Goal: Information Seeking & Learning: Learn about a topic

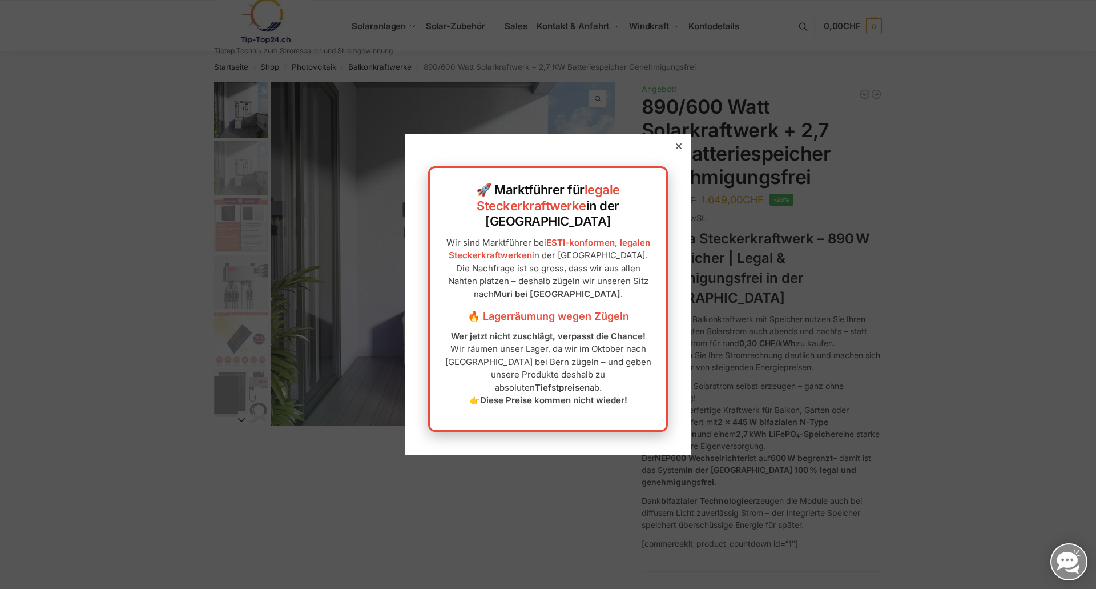
click at [676, 149] on icon at bounding box center [679, 146] width 6 height 6
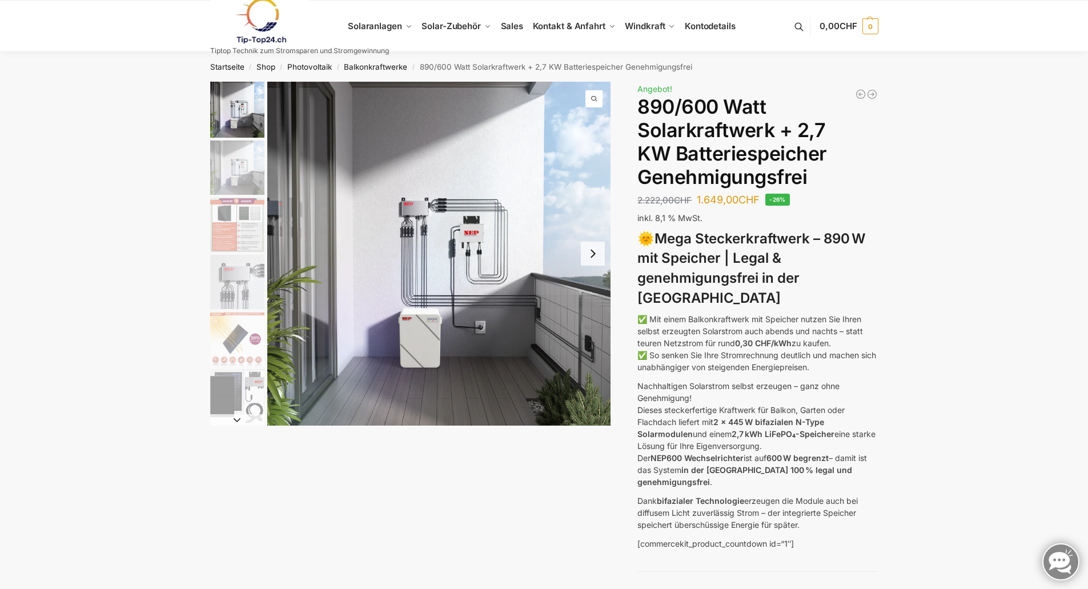
click at [588, 257] on button "Next slide" at bounding box center [593, 253] width 24 height 24
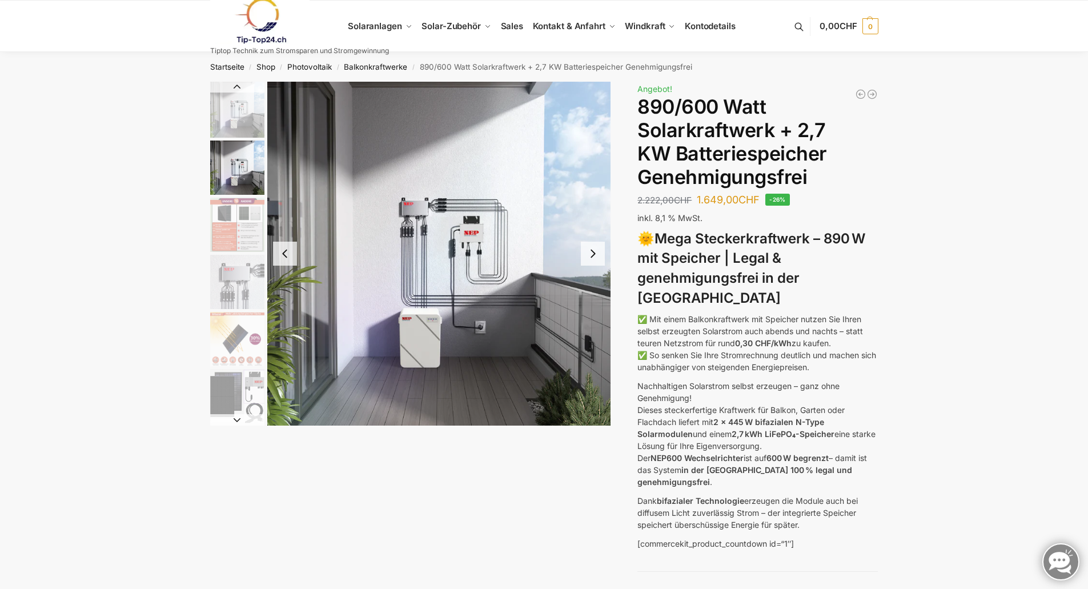
click at [588, 257] on button "Next slide" at bounding box center [593, 253] width 24 height 24
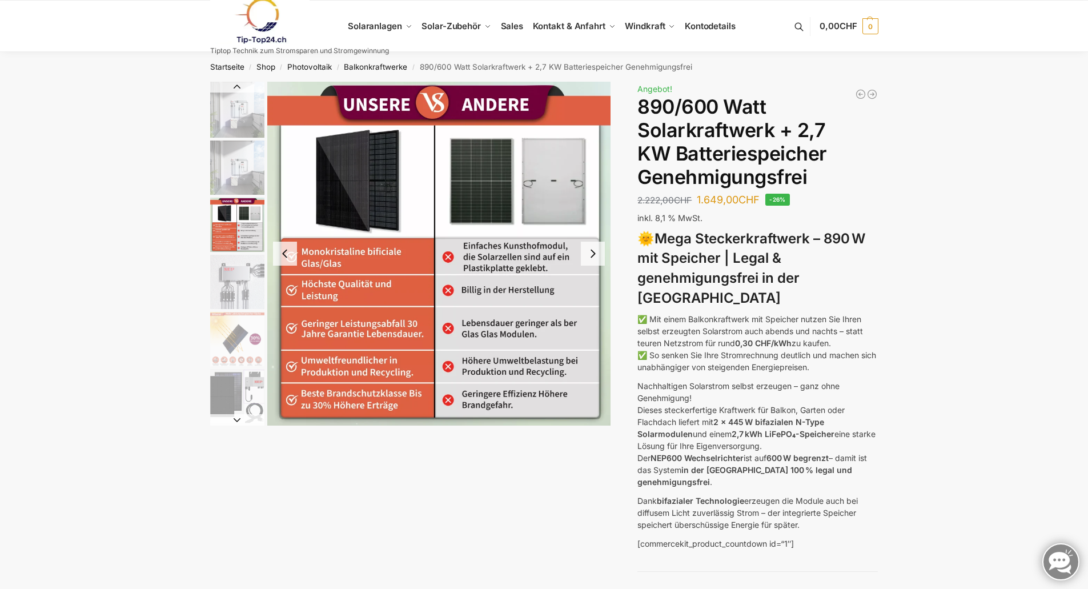
click at [588, 257] on button "Next slide" at bounding box center [593, 253] width 24 height 24
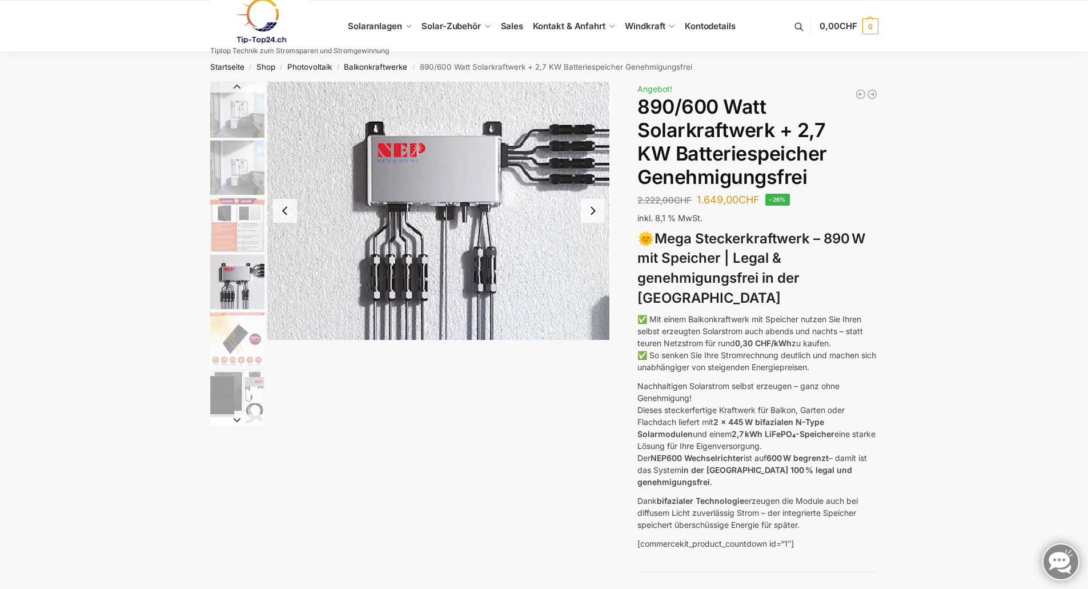
click at [588, 257] on img "4 / 12" at bounding box center [439, 211] width 344 height 258
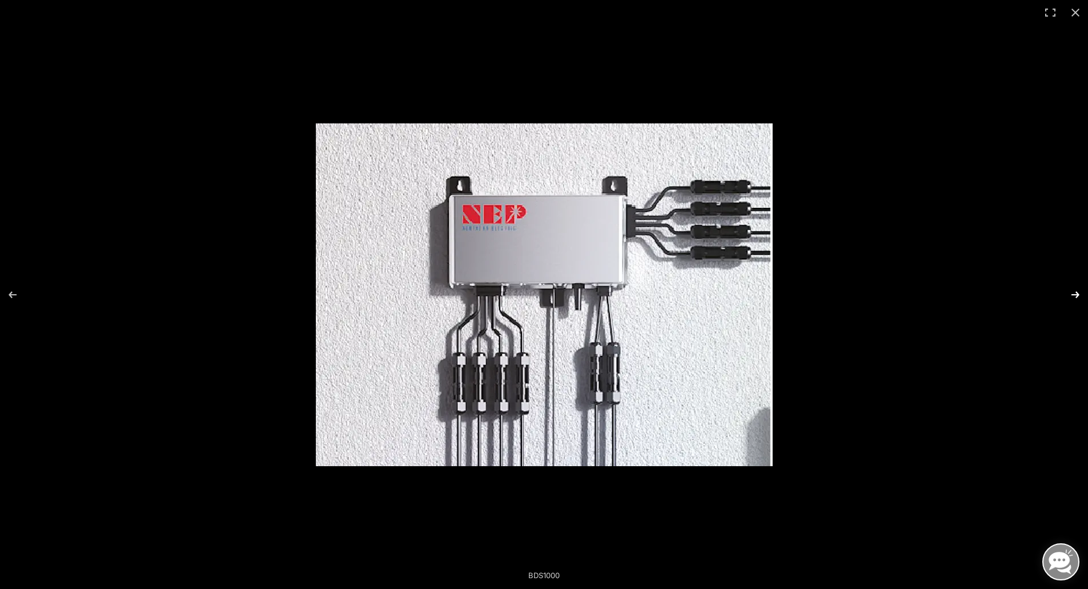
click at [1074, 290] on button "Next (arrow right)" at bounding box center [1068, 294] width 40 height 57
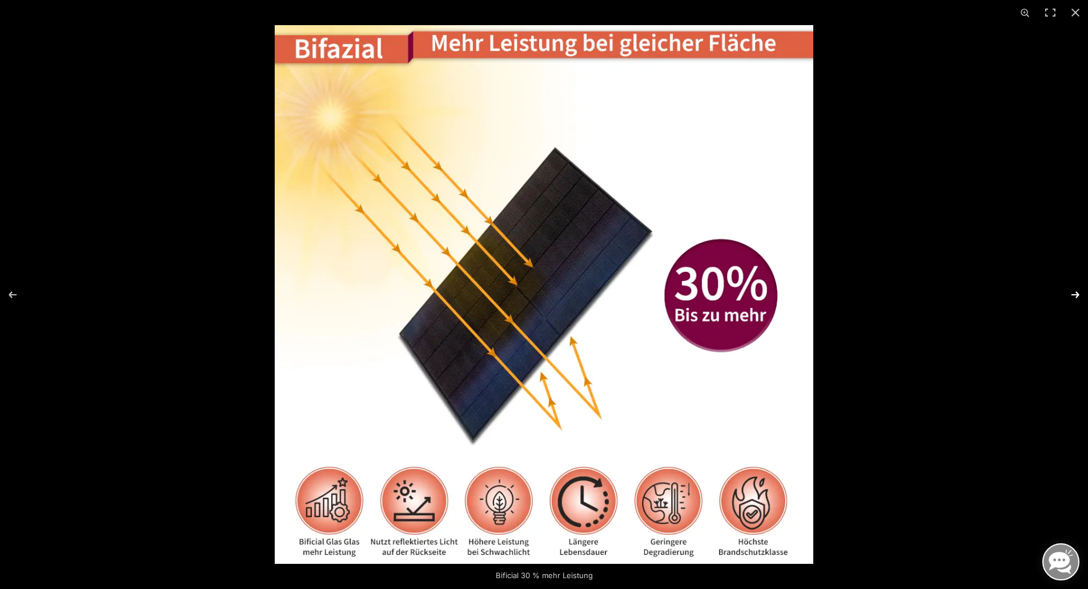
click at [1074, 290] on button "Next (arrow right)" at bounding box center [1068, 294] width 40 height 57
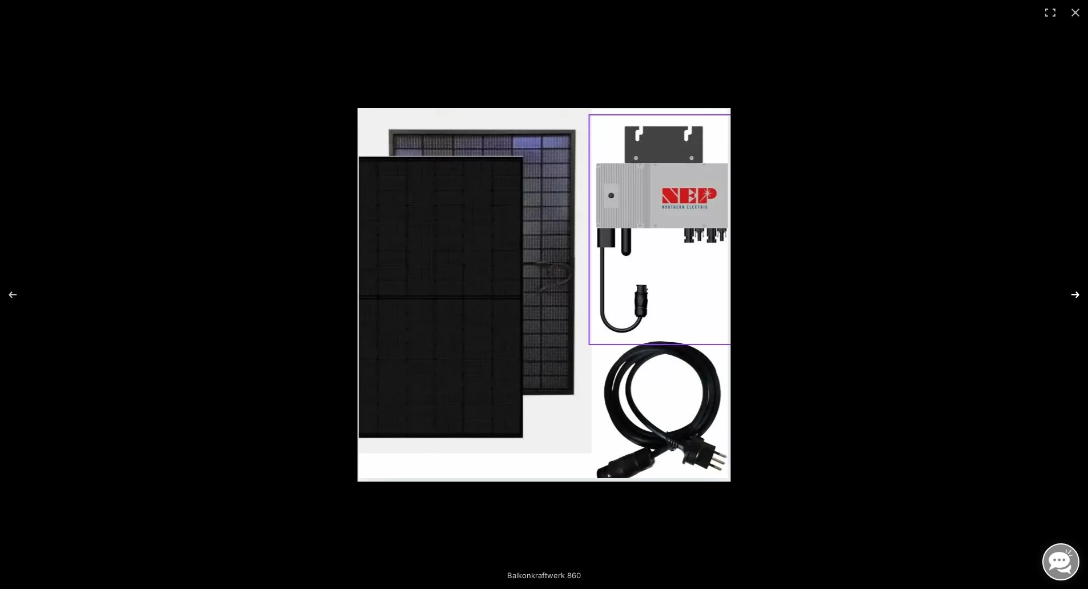
click at [1074, 290] on button "Next (arrow right)" at bounding box center [1068, 294] width 40 height 57
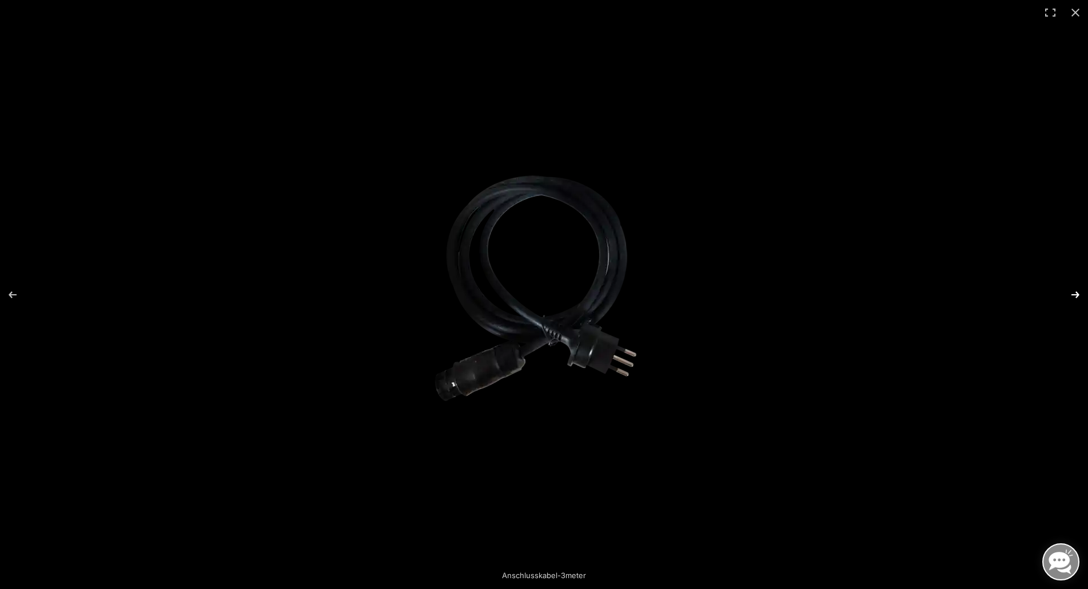
click at [1074, 290] on button "Next (arrow right)" at bounding box center [1068, 294] width 40 height 57
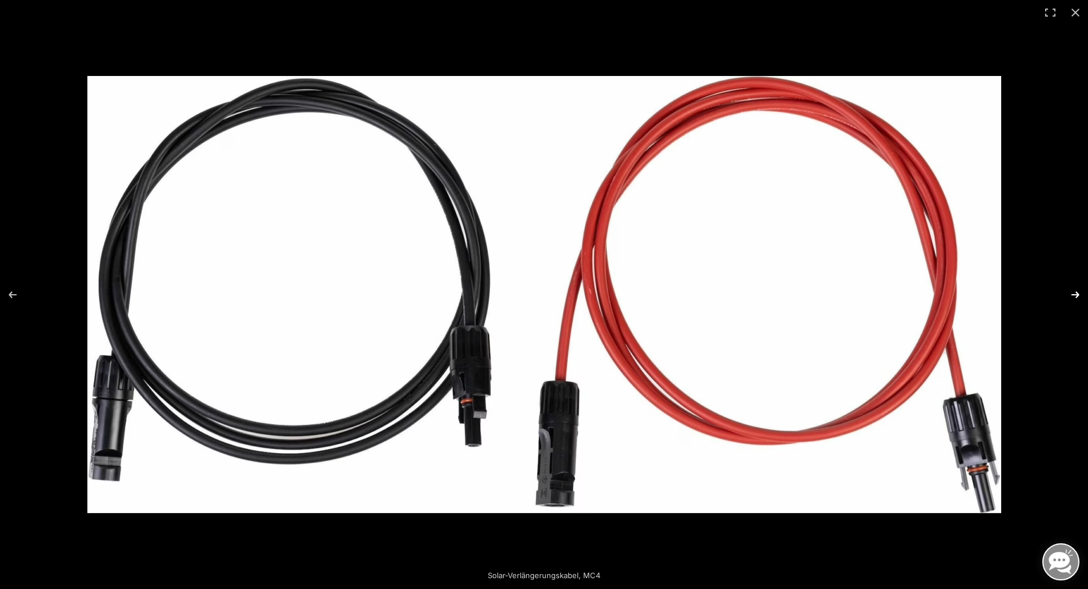
click at [1074, 290] on button "Next (arrow right)" at bounding box center [1068, 294] width 40 height 57
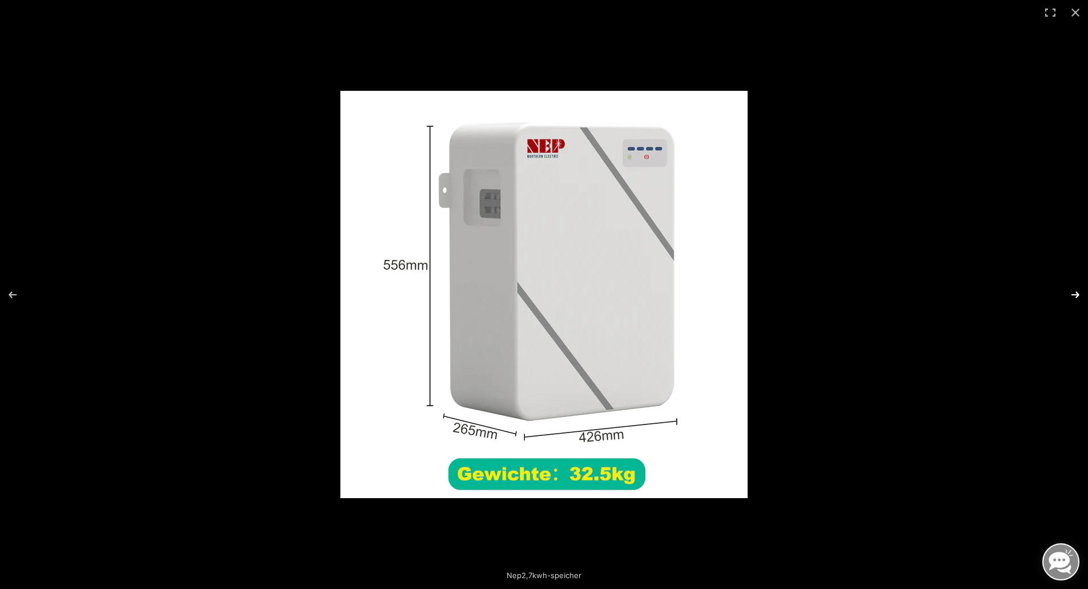
click at [1074, 290] on button "Next (arrow right)" at bounding box center [1068, 294] width 40 height 57
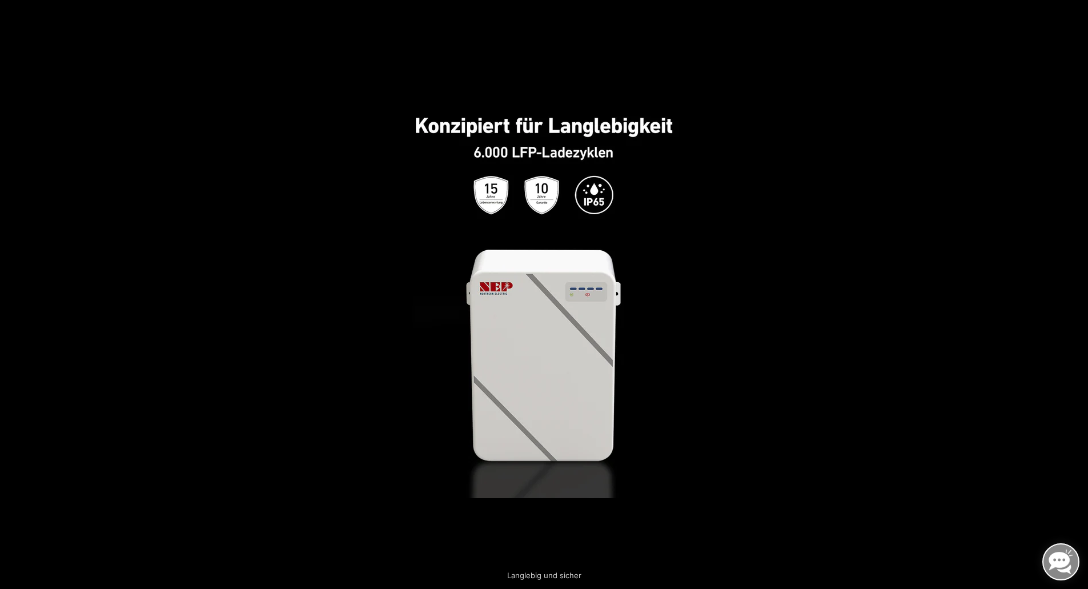
click at [1074, 290] on button "Next (arrow right)" at bounding box center [1068, 294] width 40 height 57
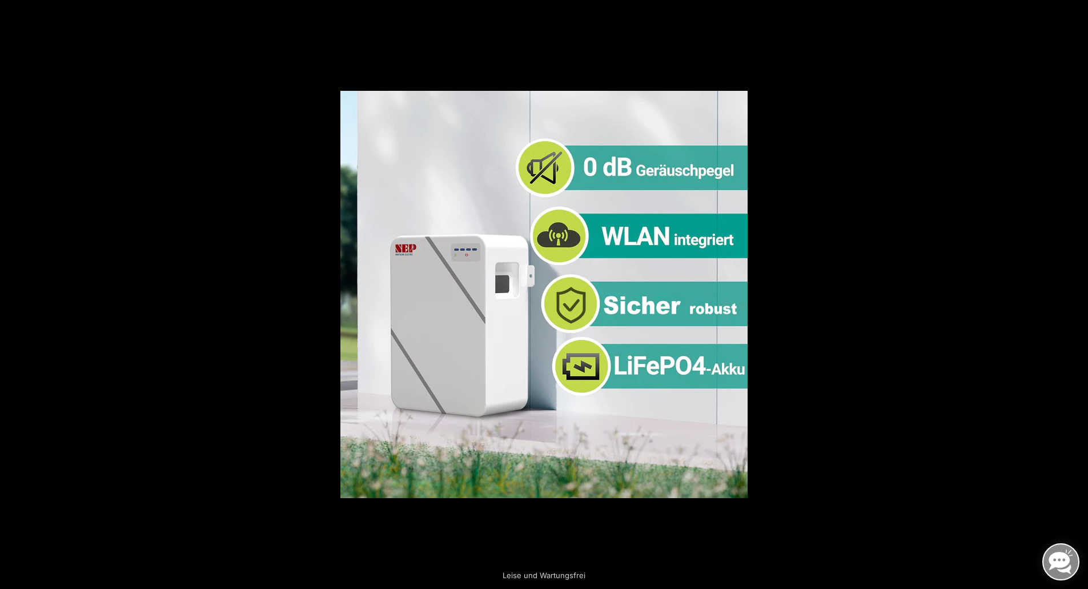
click at [1074, 290] on button "Next (arrow right)" at bounding box center [1068, 294] width 40 height 57
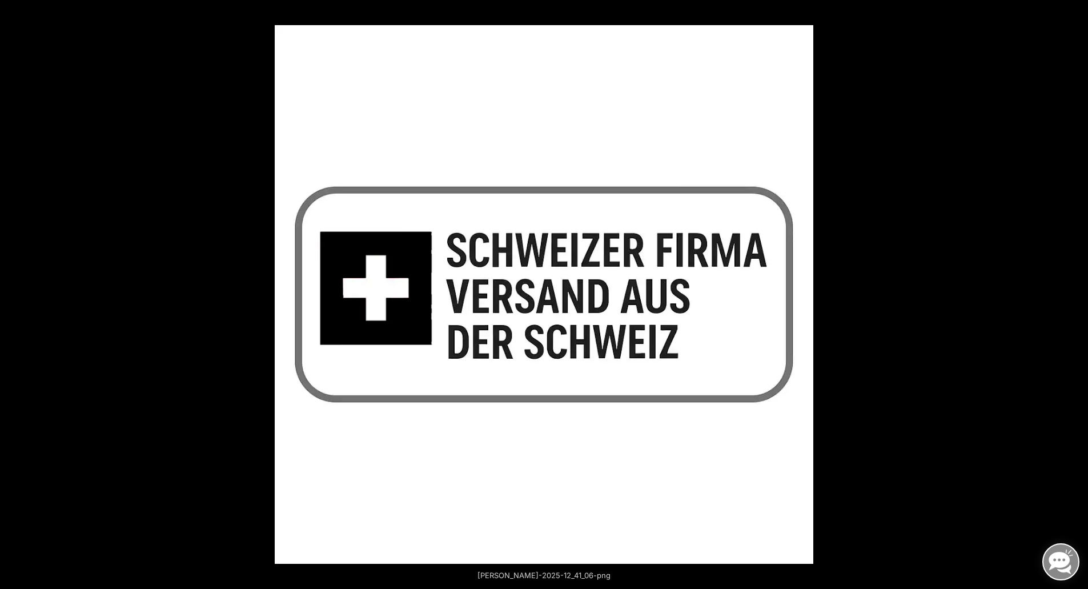
click at [1074, 290] on button "Next (arrow right)" at bounding box center [1068, 294] width 40 height 57
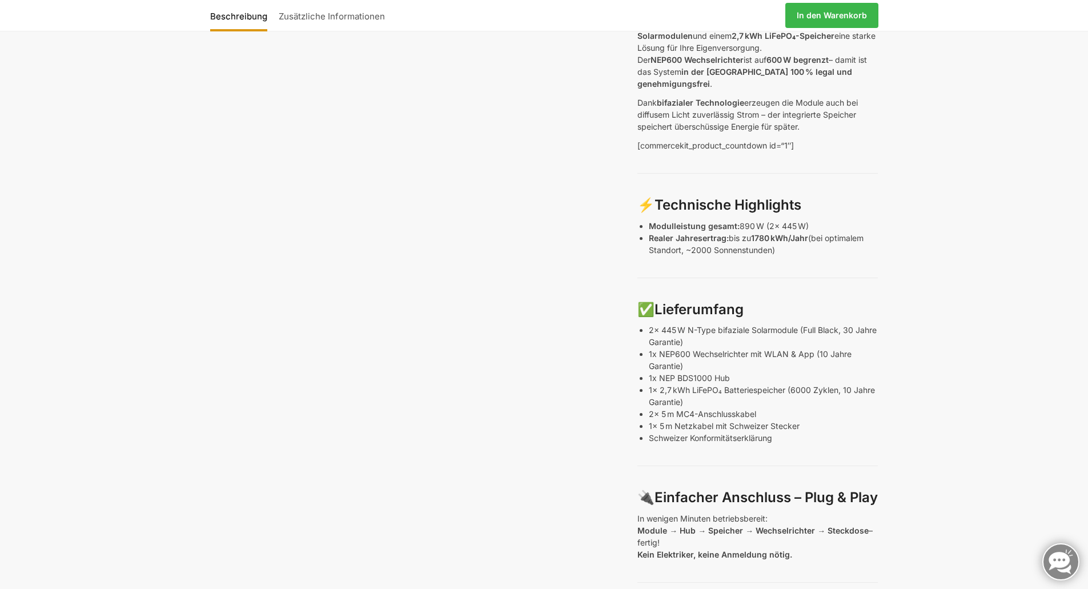
scroll to position [400, 0]
